Goal: Navigation & Orientation: Understand site structure

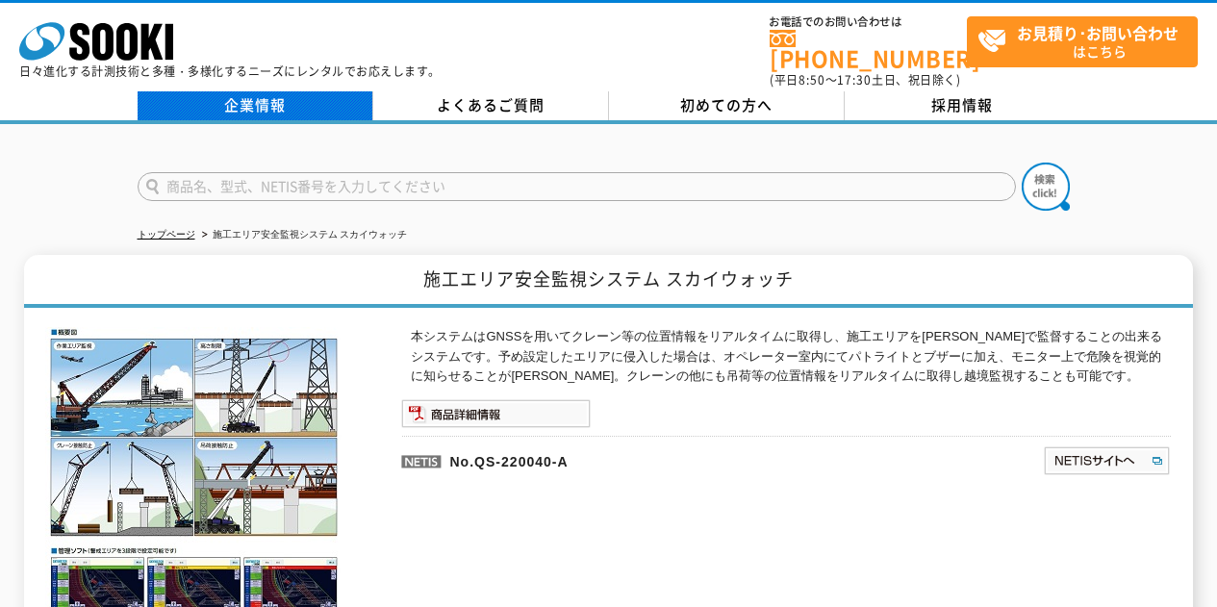
click at [292, 98] on link "企業情報" at bounding box center [256, 105] width 236 height 29
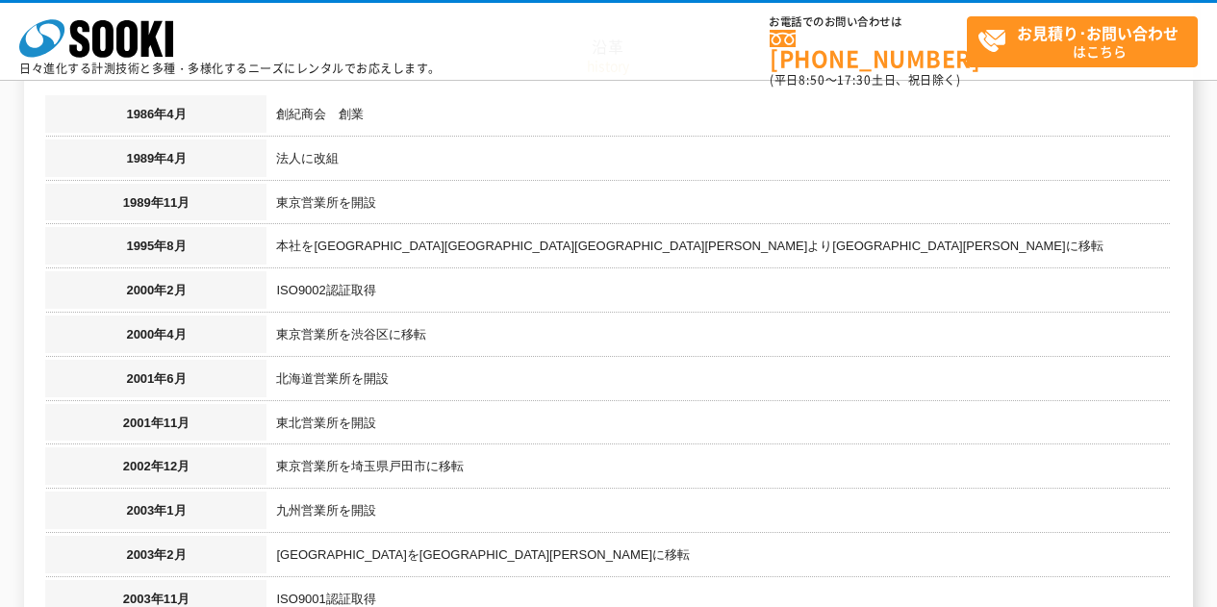
scroll to position [1251, 0]
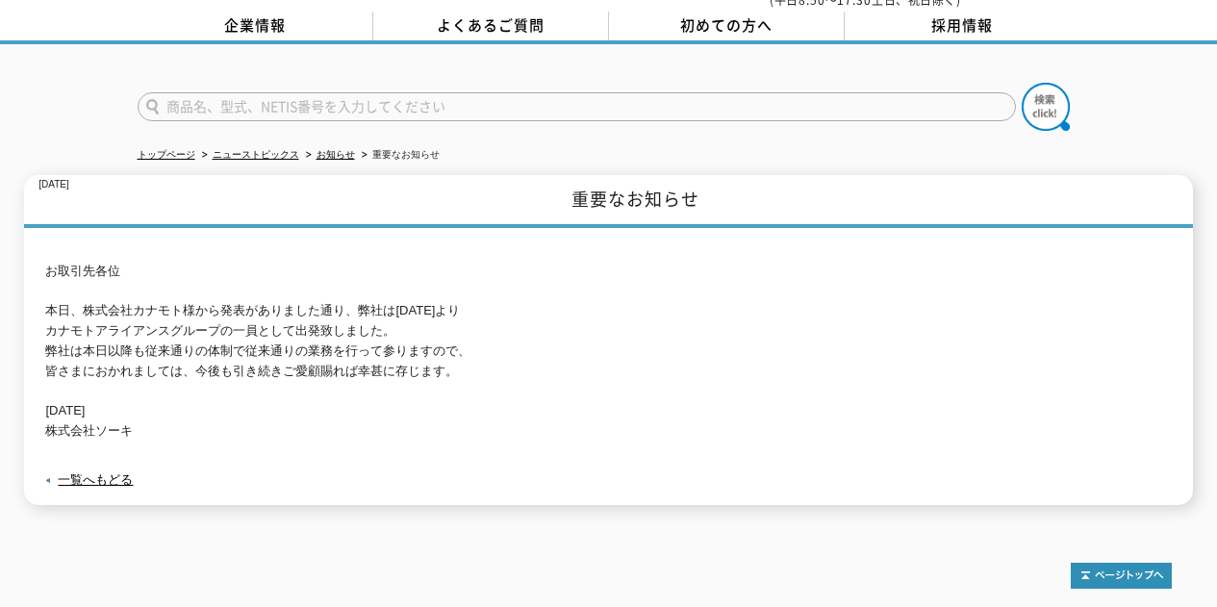
scroll to position [96, 0]
